Goal: Find specific page/section: Find specific page/section

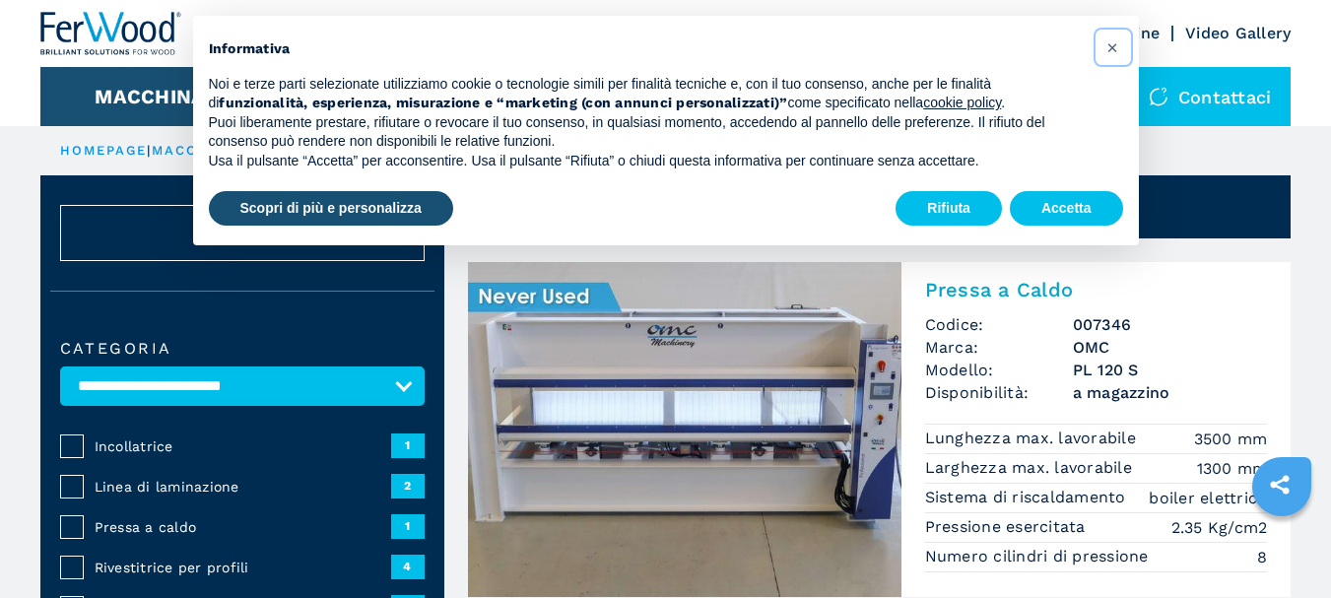
click at [1115, 46] on span "×" at bounding box center [1113, 47] width 12 height 24
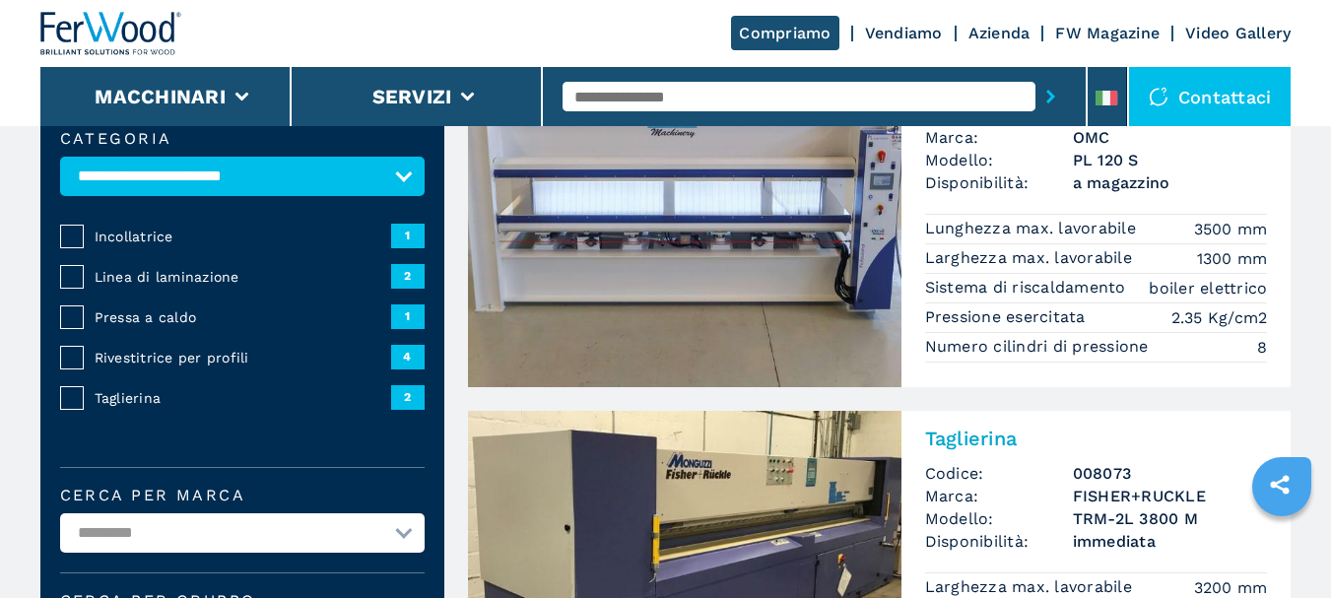
scroll to position [394, 0]
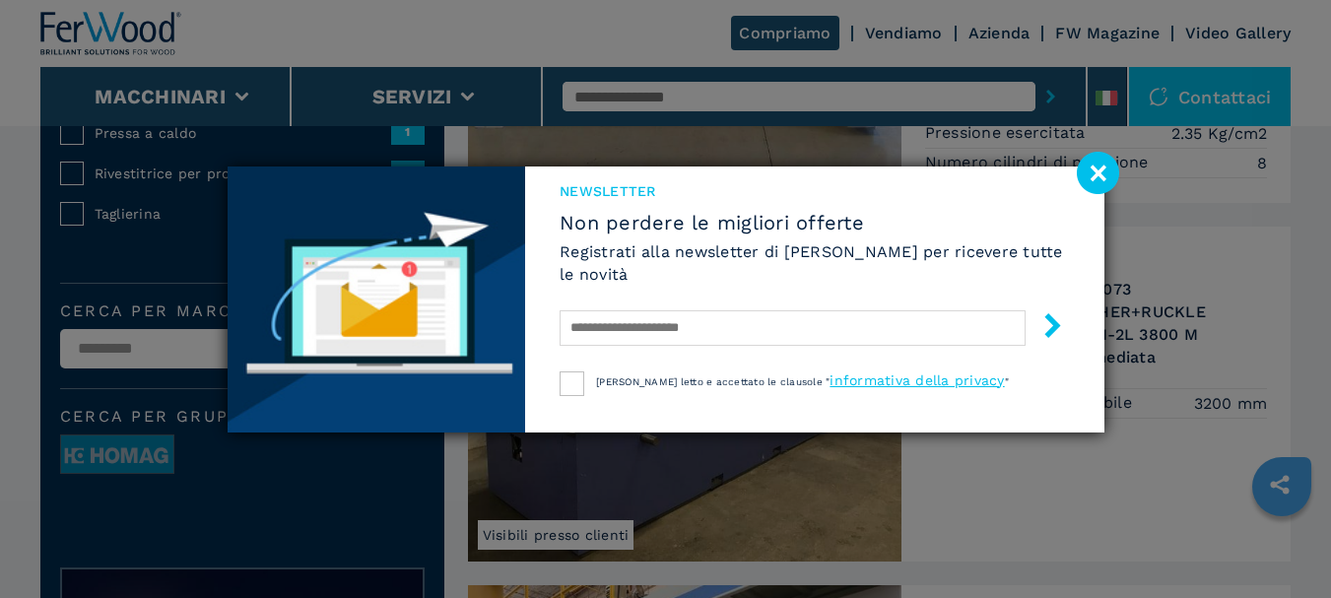
click at [1091, 166] on image at bounding box center [1098, 173] width 42 height 42
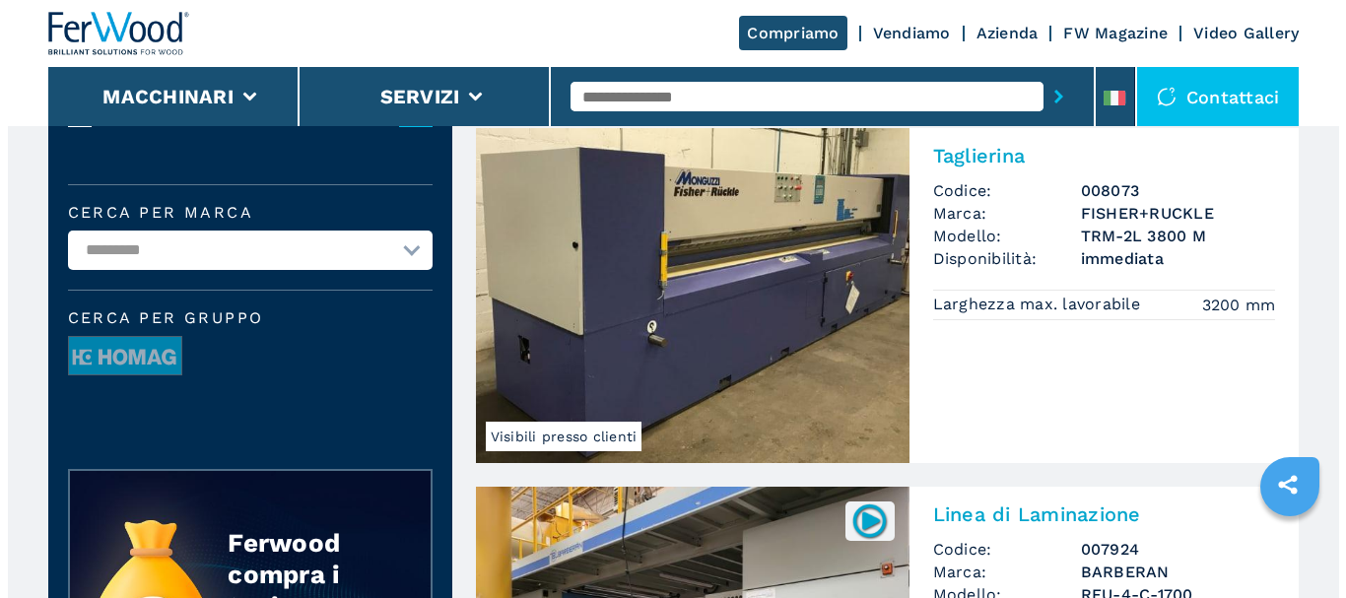
scroll to position [0, 0]
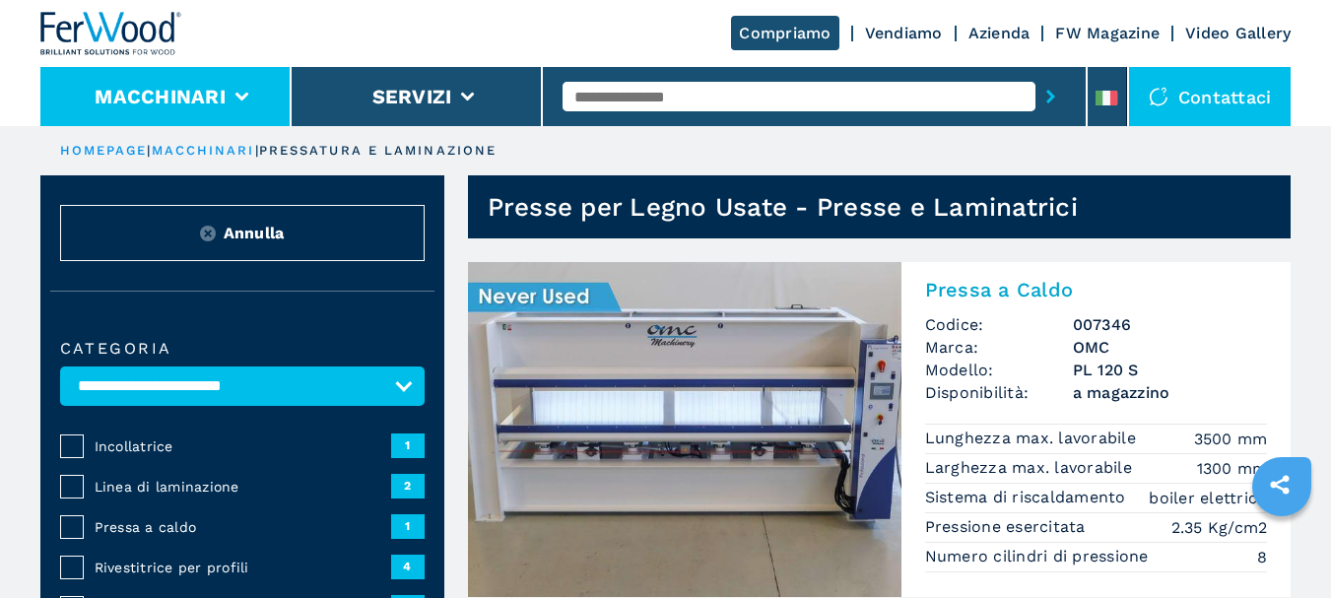
click at [241, 93] on icon at bounding box center [242, 97] width 14 height 9
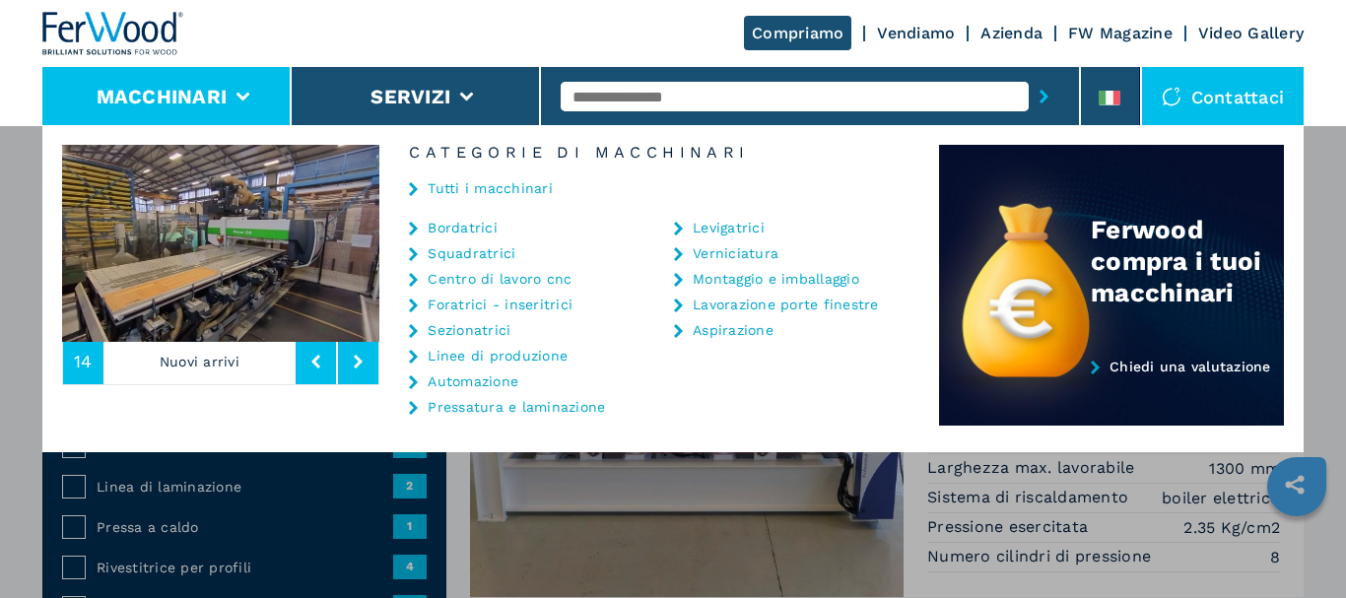
click at [548, 359] on link "Linee di produzione" at bounding box center [498, 356] width 140 height 14
click at [465, 350] on link "Linee di produzione" at bounding box center [498, 356] width 140 height 14
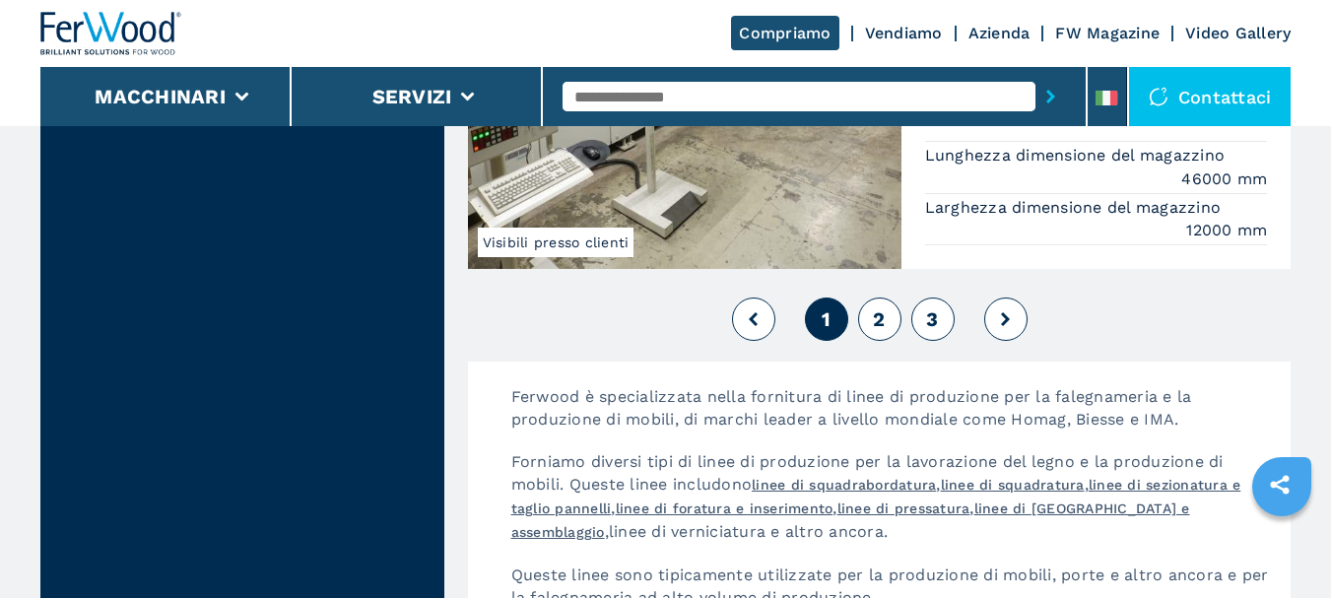
scroll to position [4632, 0]
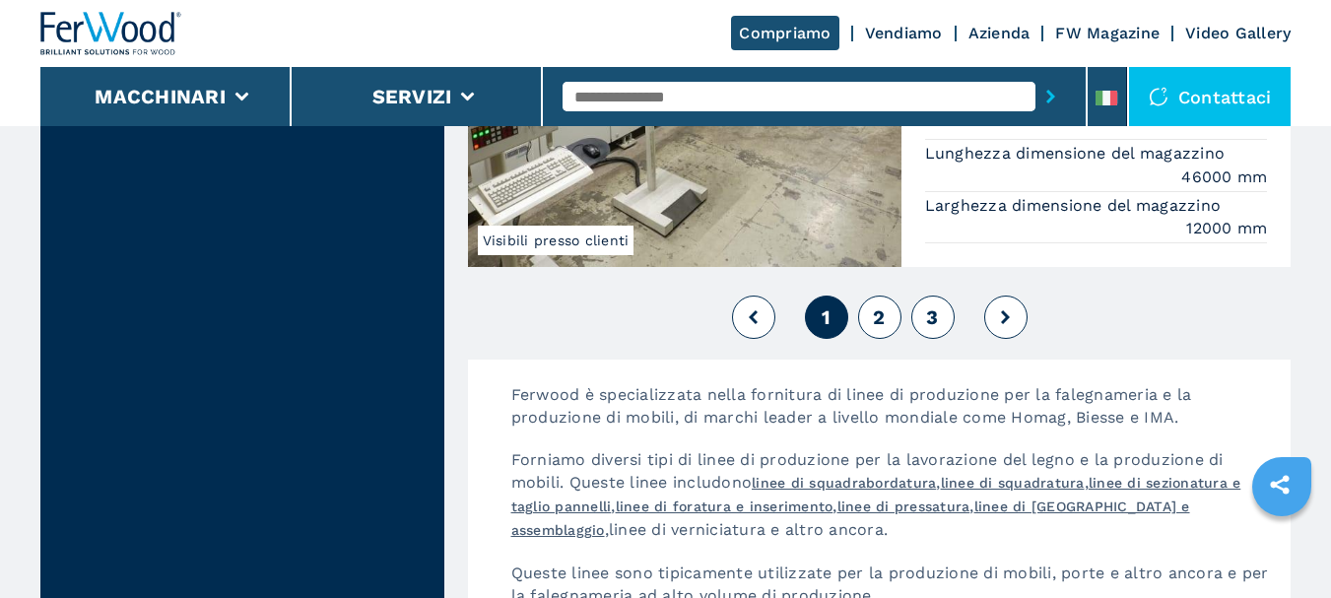
click at [878, 314] on span "2" at bounding box center [879, 317] width 12 height 24
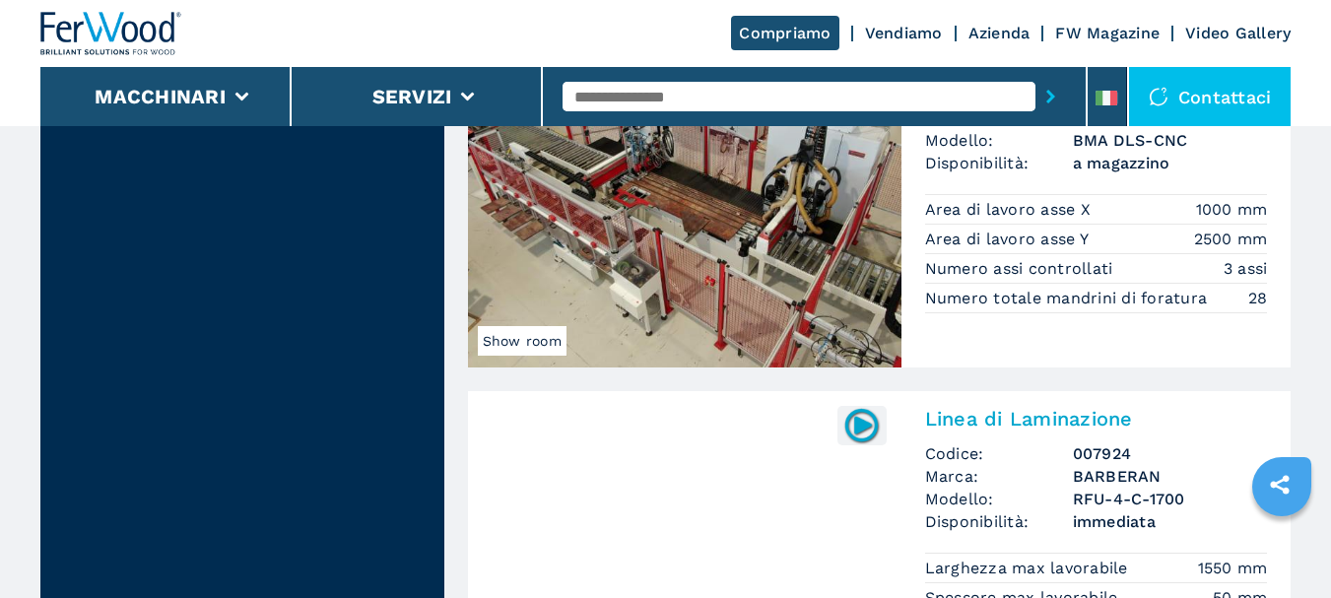
scroll to position [4752, 0]
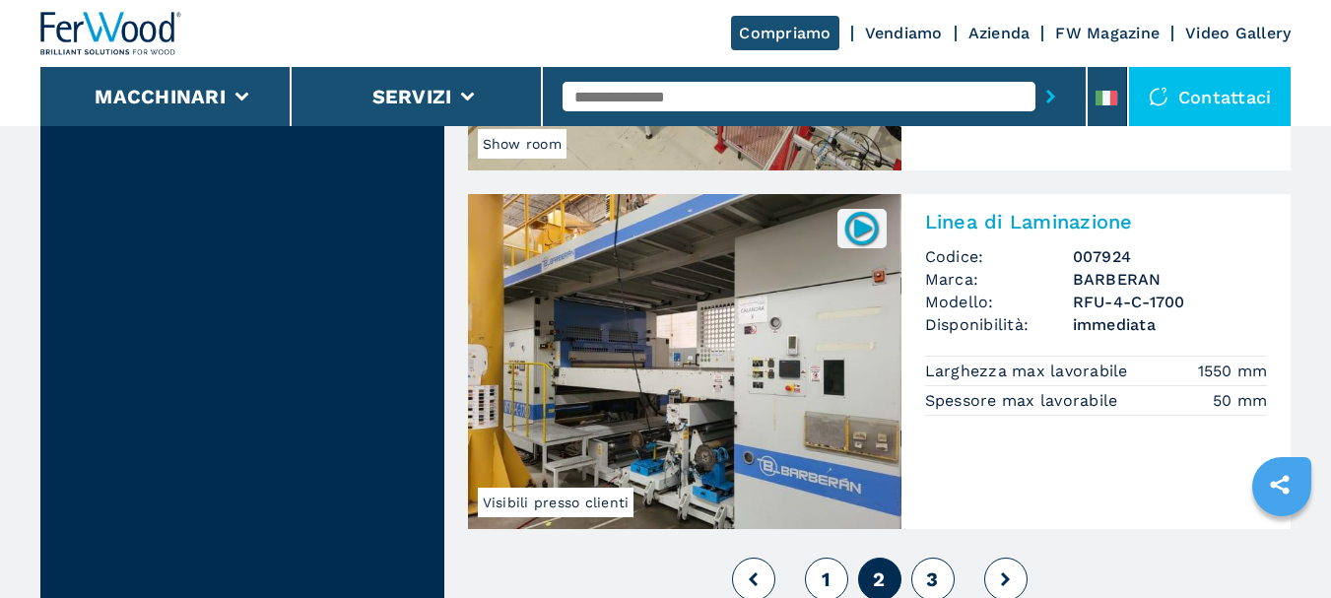
click at [934, 568] on span "3" at bounding box center [932, 580] width 12 height 24
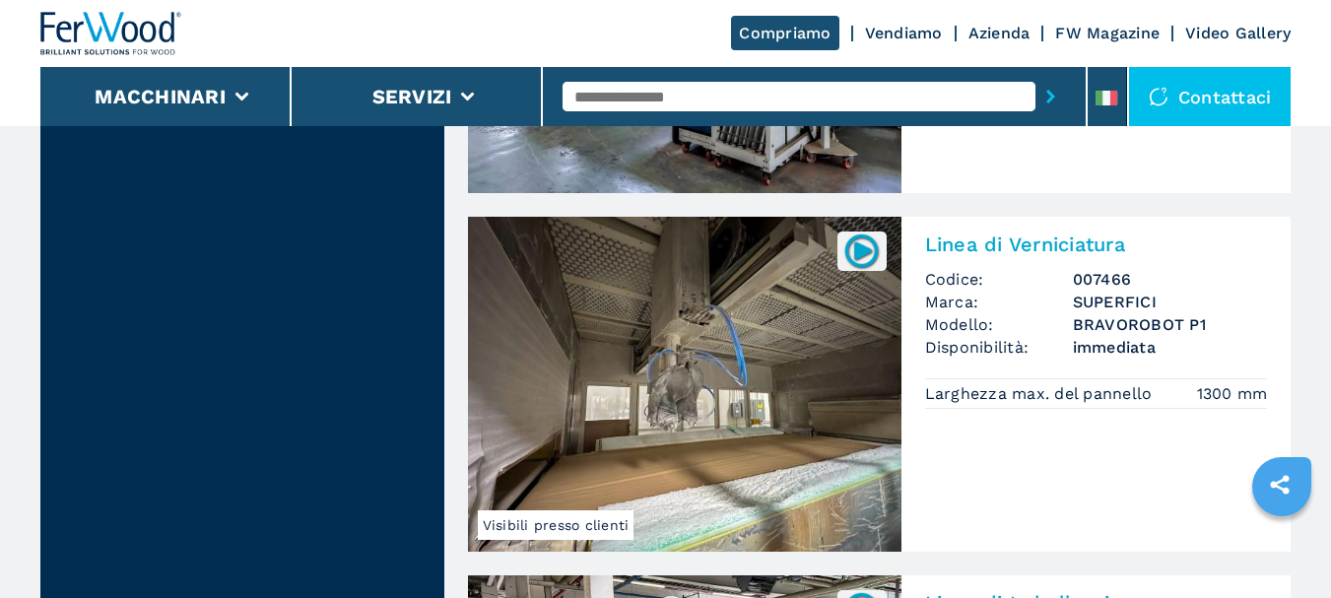
scroll to position [1774, 0]
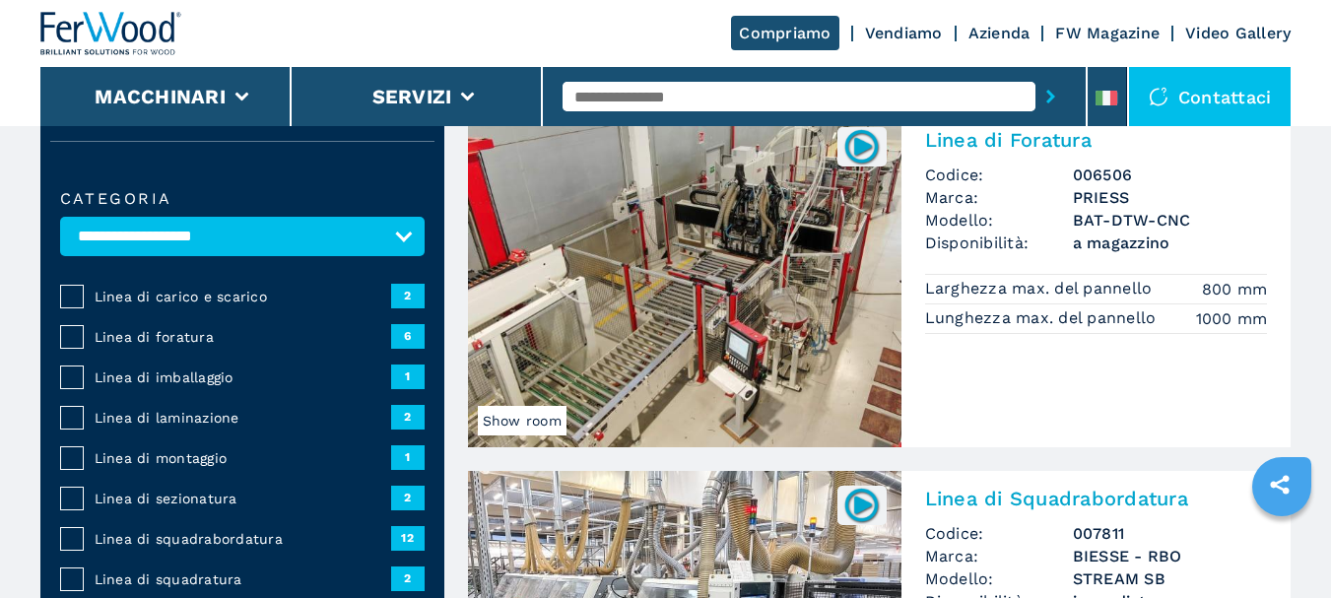
scroll to position [197, 0]
